Goal: Find specific page/section: Find specific page/section

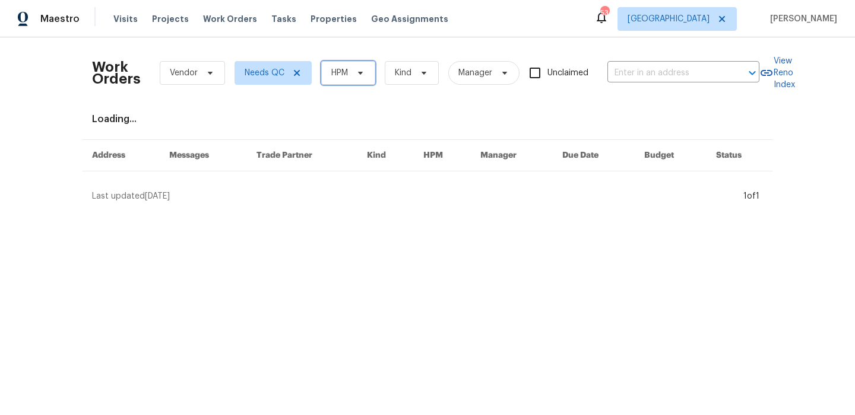
click at [368, 66] on span "HPM" at bounding box center [348, 73] width 54 height 24
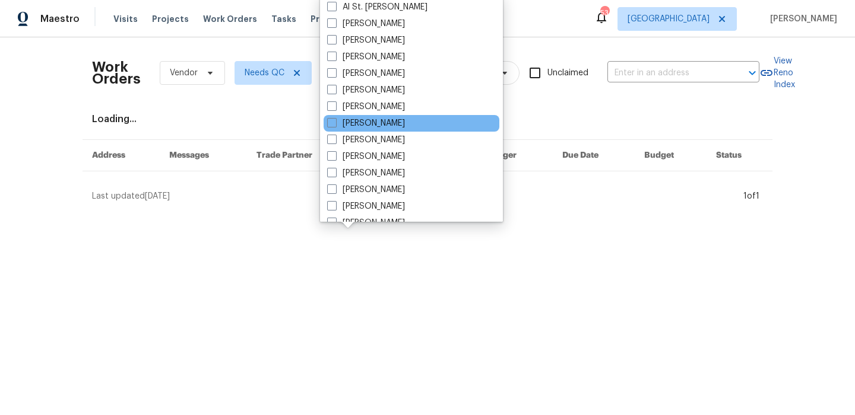
scroll to position [80, 0]
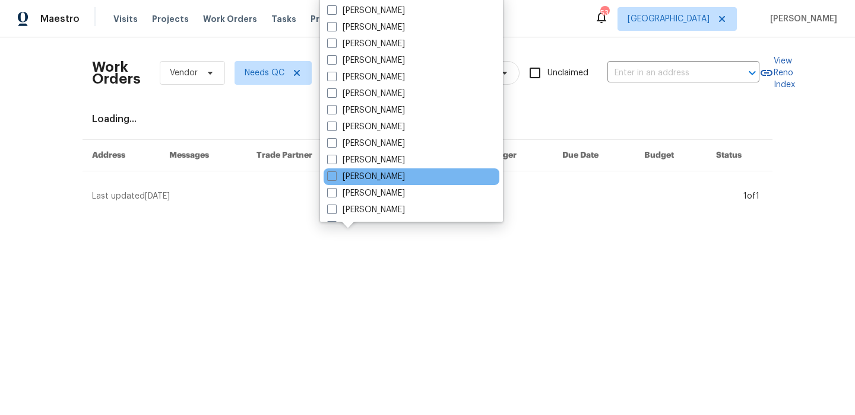
click at [380, 169] on div "[PERSON_NAME]" at bounding box center [411, 177] width 176 height 17
click at [377, 174] on label "[PERSON_NAME]" at bounding box center [366, 177] width 78 height 12
click at [335, 174] on input "[PERSON_NAME]" at bounding box center [331, 175] width 8 height 8
checkbox input "true"
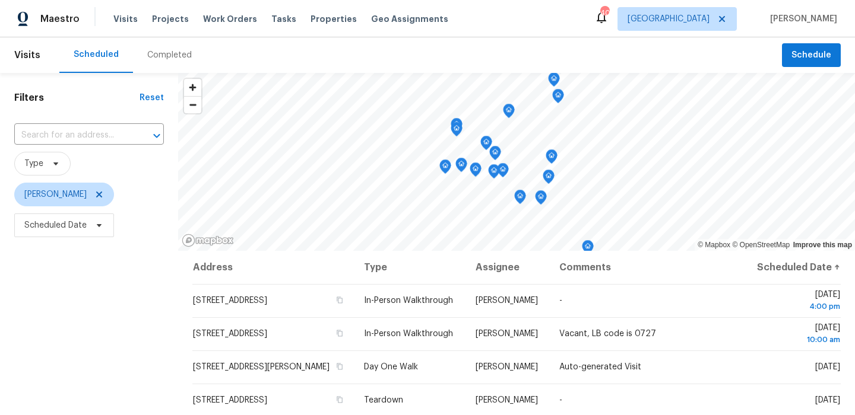
scroll to position [95, 0]
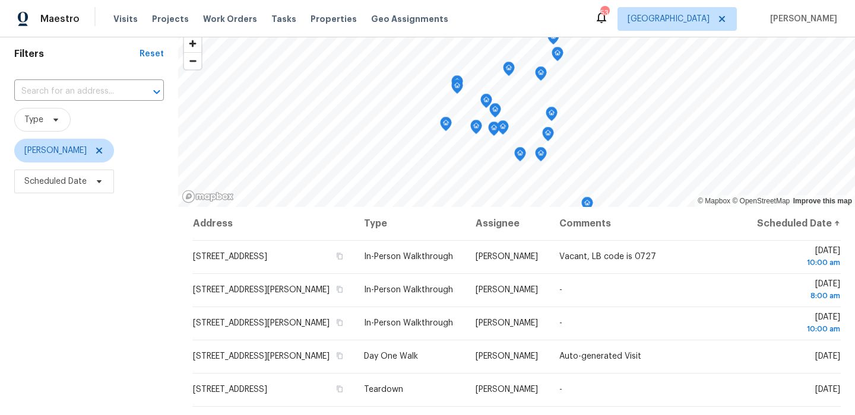
scroll to position [90, 0]
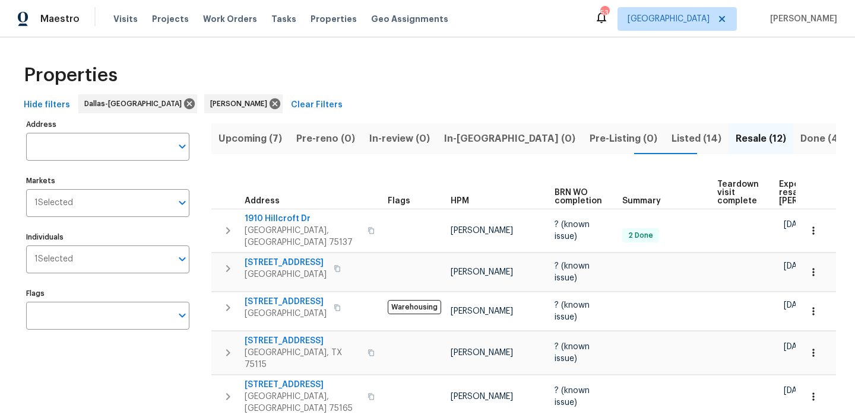
click at [671, 146] on span "Listed (14)" at bounding box center [696, 139] width 50 height 17
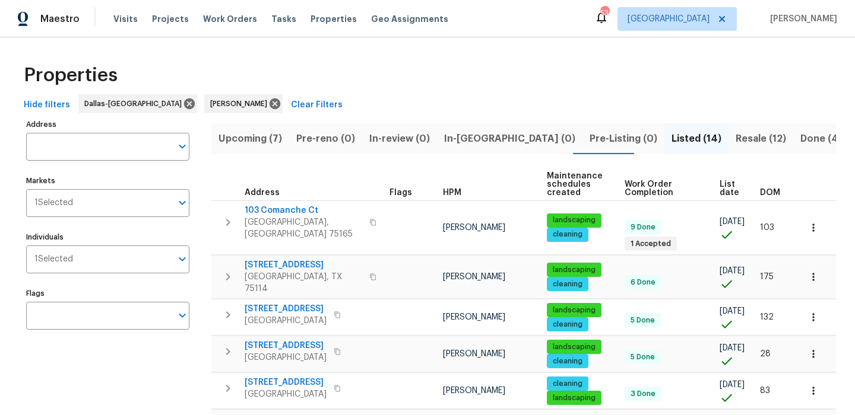
click at [735, 139] on span "Resale (12)" at bounding box center [760, 139] width 50 height 17
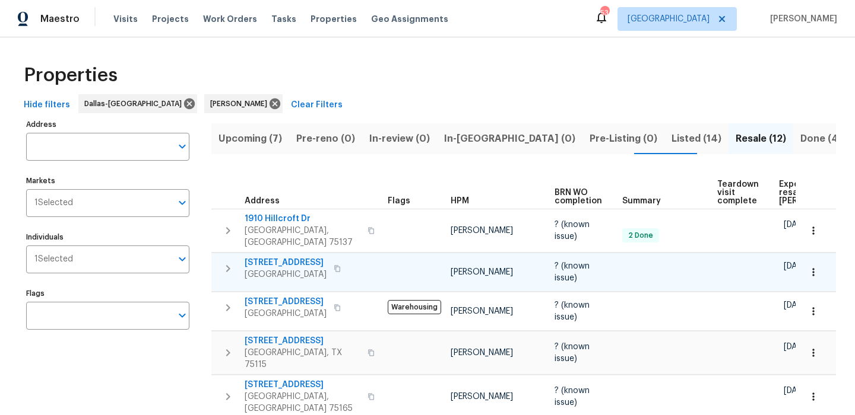
click at [270, 257] on span "[STREET_ADDRESS]" at bounding box center [286, 263] width 82 height 12
